Goal: Complete application form

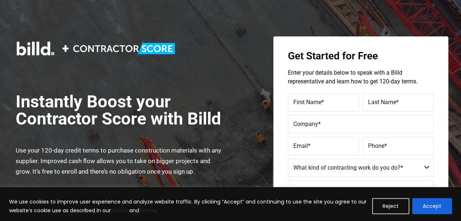
click at [351, 107] on label "First Name *" at bounding box center [324, 102] width 60 height 11
click at [351, 107] on input "First Name *" at bounding box center [323, 102] width 71 height 18
click at [342, 106] on input "First Name *" at bounding box center [323, 102] width 71 height 18
type input "[PERSON_NAME]"
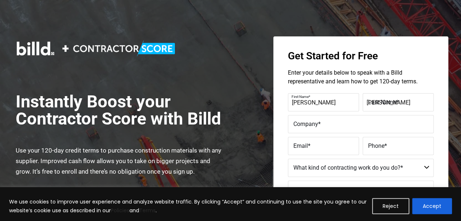
type input "Horizon General Contracting &"
type input "[EMAIL_ADDRESS][DOMAIN_NAME]"
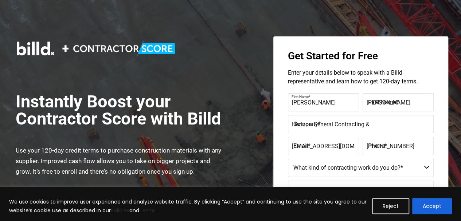
type input "[PHONE_NUMBER]"
click at [343, 108] on input "[PERSON_NAME]" at bounding box center [323, 102] width 71 height 18
click at [319, 151] on input "[EMAIL_ADDRESS][DOMAIN_NAME]" at bounding box center [323, 146] width 71 height 18
type input "[EMAIL_ADDRESS][DOMAIN_NAME]"
click at [419, 153] on input "[PHONE_NUMBER]" at bounding box center [398, 146] width 71 height 18
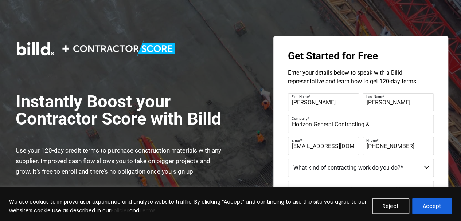
drag, startPoint x: 419, startPoint y: 147, endPoint x: 343, endPoint y: 141, distance: 76.1
click at [343, 141] on fieldset "Email * [EMAIL_ADDRESS][DOMAIN_NAME] Phone * [PHONE_NUMBER]" at bounding box center [361, 146] width 146 height 18
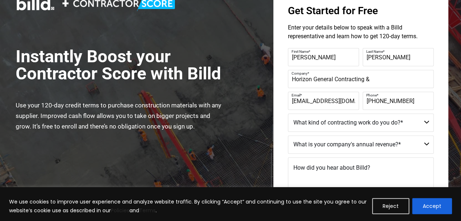
scroll to position [73, 0]
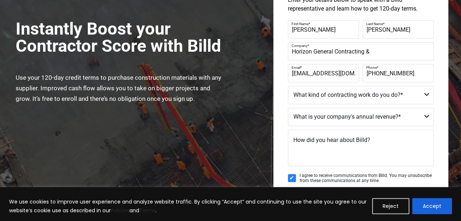
type input "[PHONE_NUMBER]"
click at [357, 98] on select "Residential Not a Contractor Commercial and Residential Commercial" at bounding box center [361, 95] width 146 height 18
select select "Commercial and Residential"
click at [288, 86] on select "Residential Not a Contractor Commercial and Residential Commercial" at bounding box center [361, 95] width 146 height 18
click at [354, 117] on select "Less than $2M $2M - $4M $4M - $8M $8M - $25M $25M - $40M $40M +" at bounding box center [361, 117] width 146 height 18
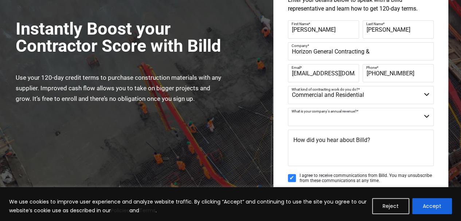
select select "Less than $2M"
click at [288, 108] on select "Less than $2M $2M - $4M $4M - $8M $8M - $25M $25M - $40M $40M +" at bounding box center [361, 117] width 146 height 18
click at [349, 141] on span "How did you hear about Billd?" at bounding box center [332, 140] width 77 height 7
click at [349, 141] on textarea "How did you hear about Billd?" at bounding box center [361, 148] width 146 height 36
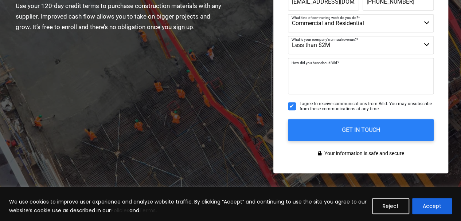
scroll to position [146, 0]
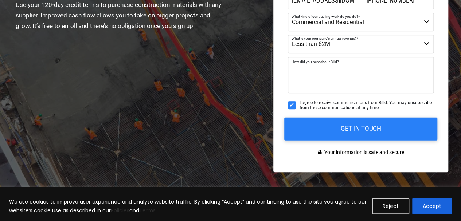
click at [366, 136] on input "GET IN TOUCH" at bounding box center [360, 128] width 153 height 23
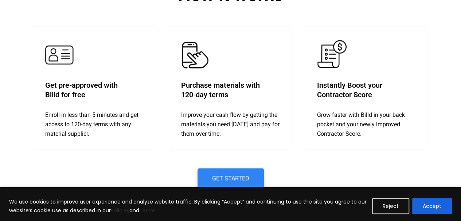
scroll to position [292, 0]
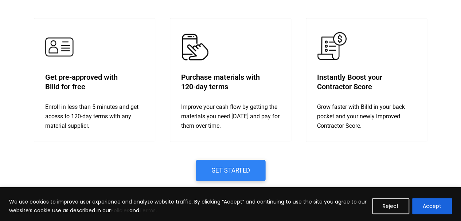
click at [224, 170] on span "Get Started" at bounding box center [230, 171] width 39 height 6
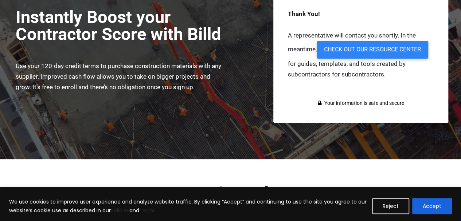
scroll to position [109, 0]
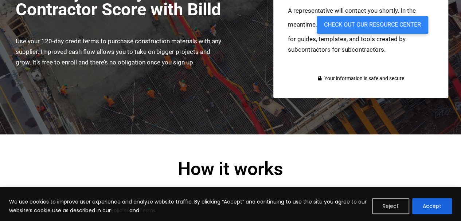
click at [400, 210] on button "Reject" at bounding box center [390, 206] width 37 height 16
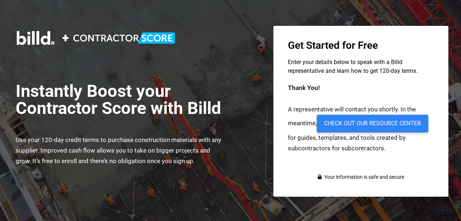
scroll to position [0, 0]
